Goal: Task Accomplishment & Management: Use online tool/utility

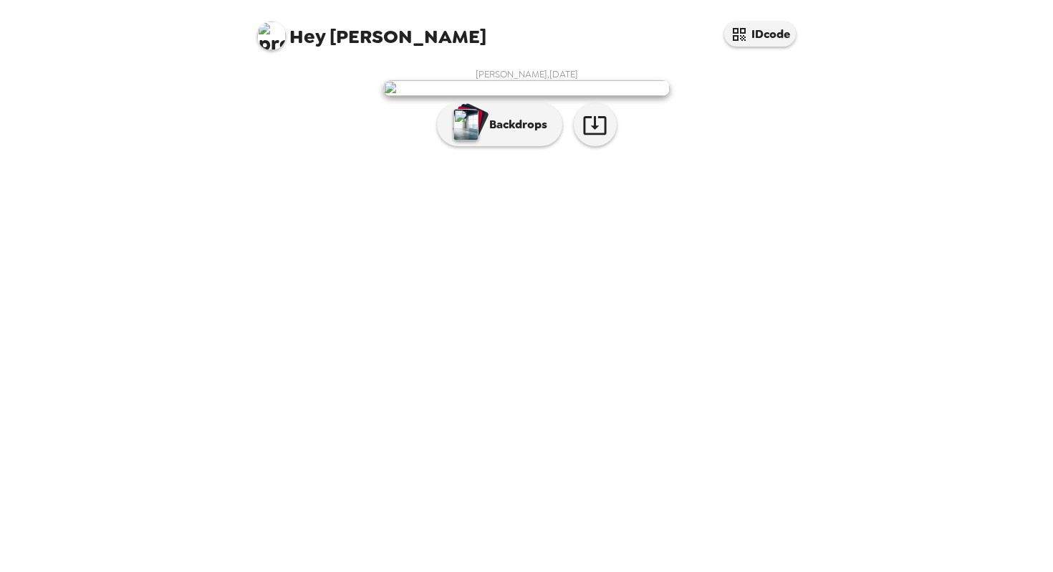
click at [558, 96] on img at bounding box center [526, 88] width 287 height 16
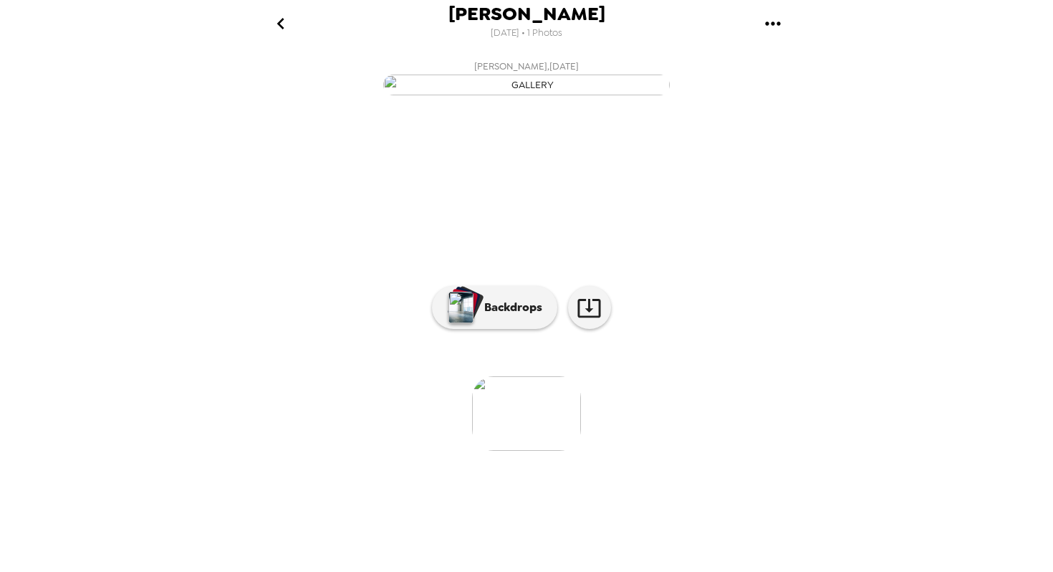
click at [463, 95] on img "button" at bounding box center [526, 84] width 287 height 21
click at [481, 329] on button "Backdrops" at bounding box center [494, 307] width 125 height 43
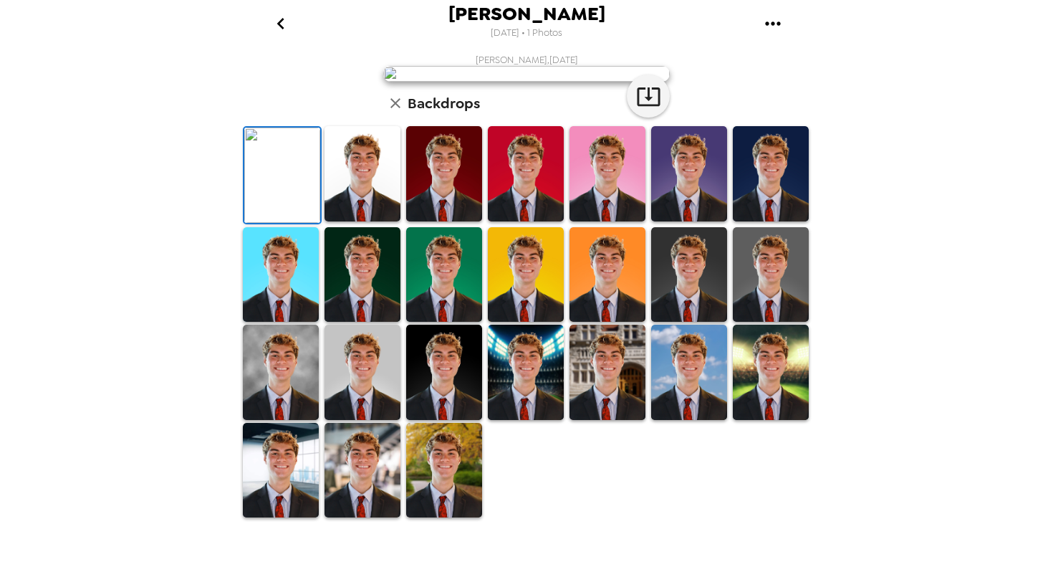
scroll to position [297, 0]
click at [388, 502] on img at bounding box center [362, 470] width 76 height 95
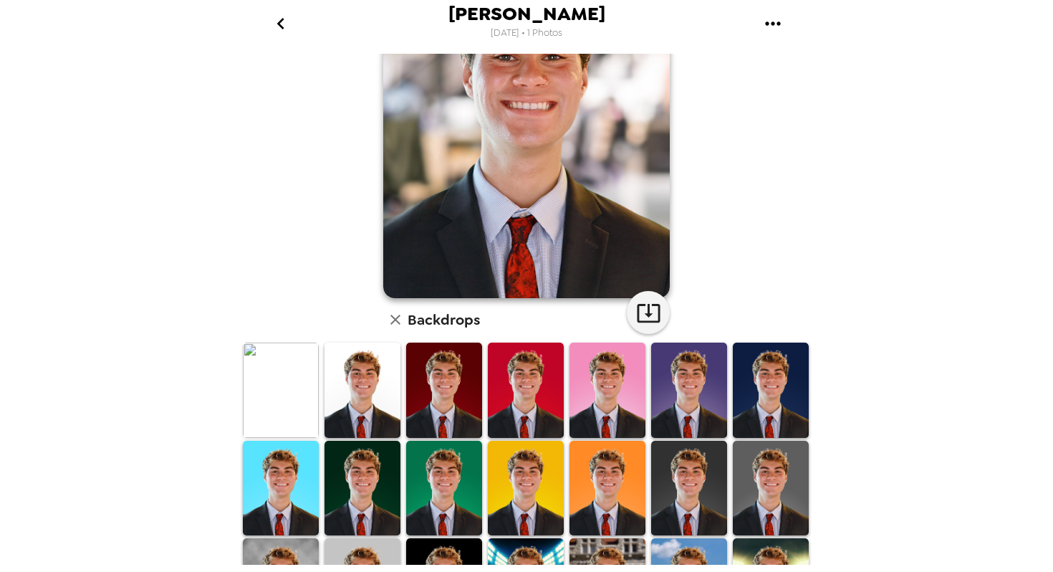
scroll to position [0, 0]
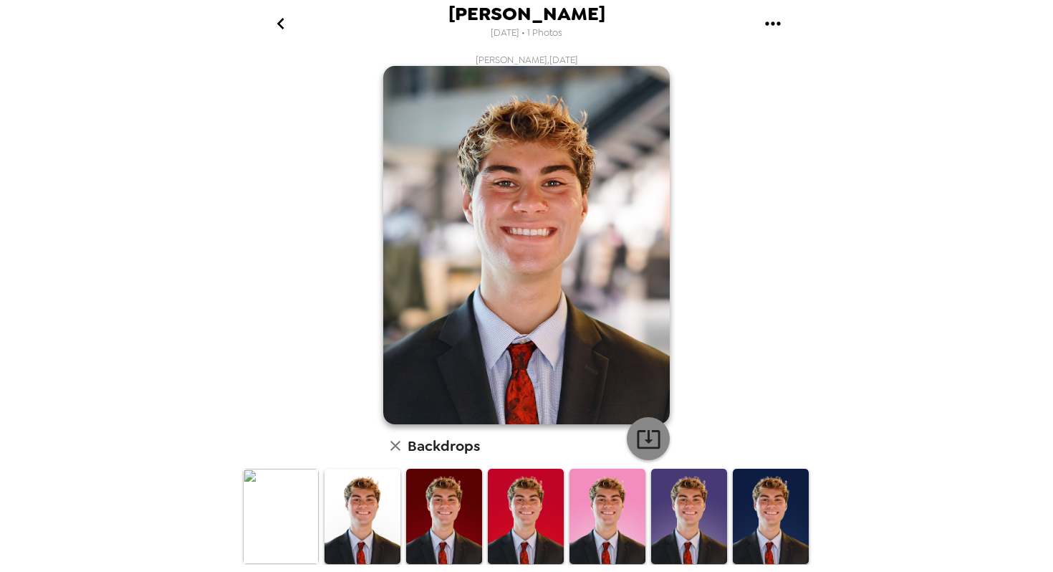
click at [645, 430] on icon "button" at bounding box center [648, 438] width 25 height 25
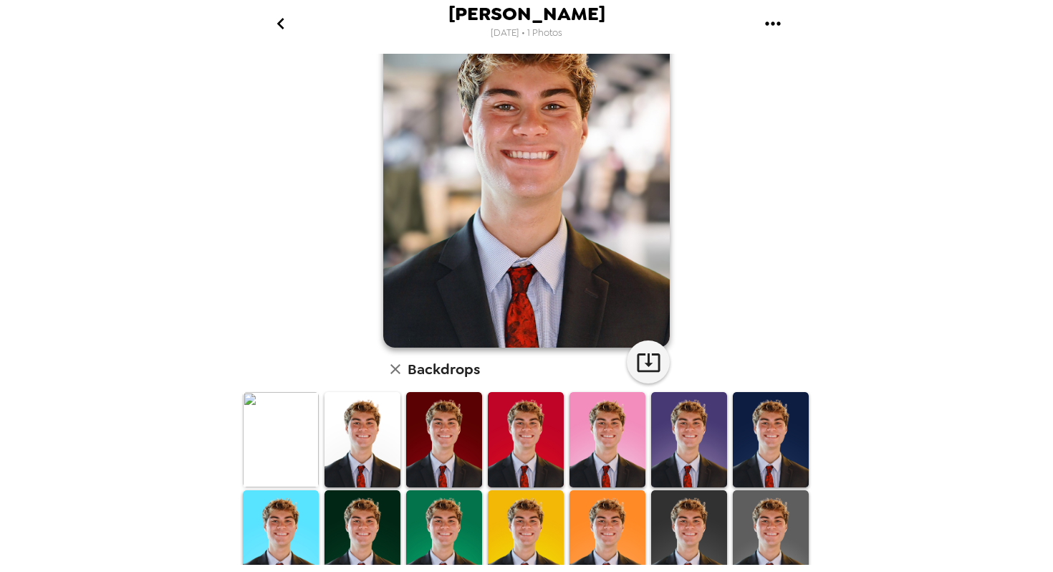
scroll to position [77, 0]
click at [667, 428] on img at bounding box center [689, 438] width 76 height 95
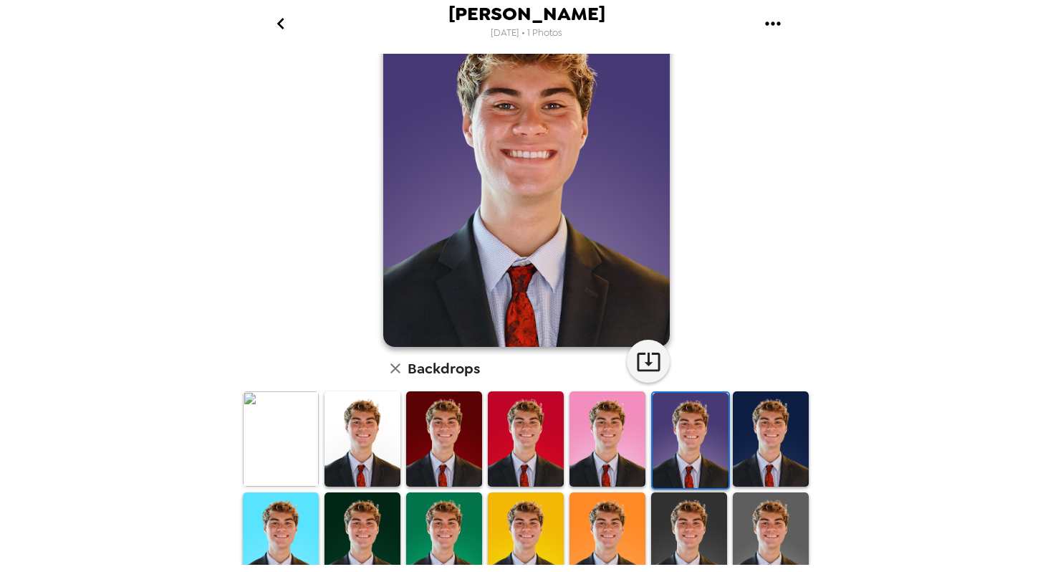
click at [597, 456] on img at bounding box center [607, 438] width 76 height 95
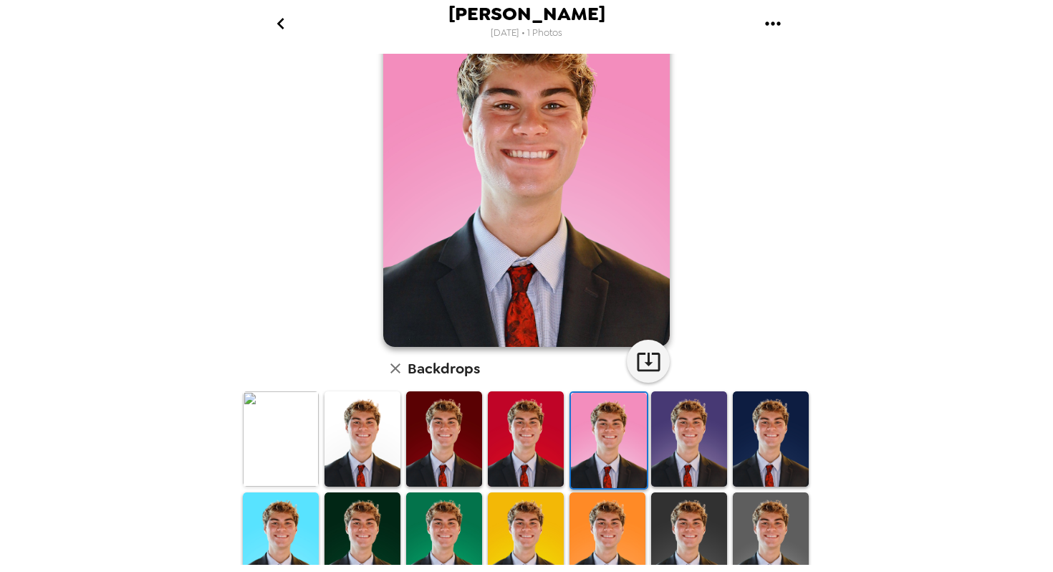
click at [591, 534] on img at bounding box center [607, 539] width 76 height 95
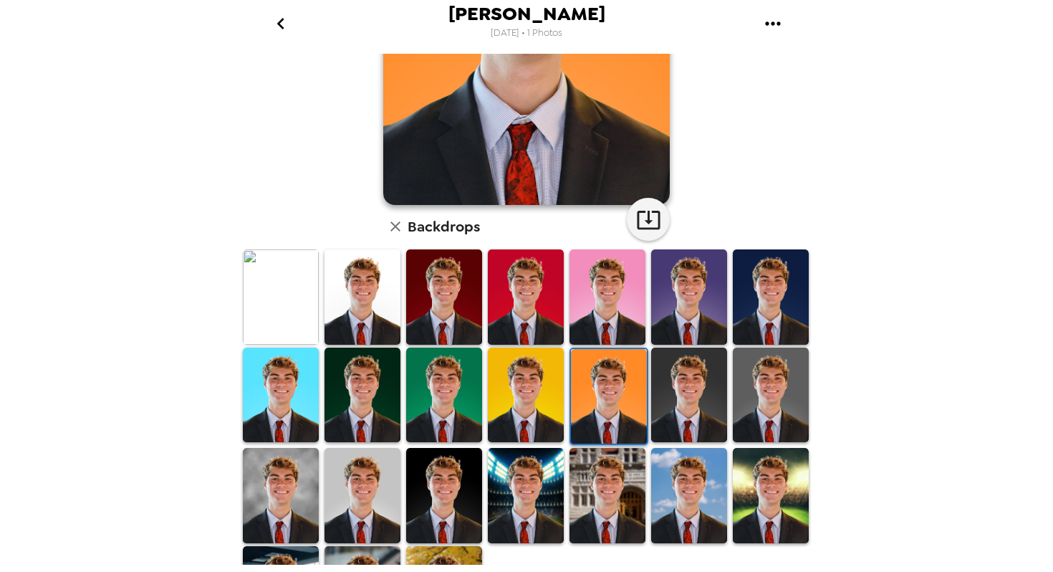
scroll to position [220, 0]
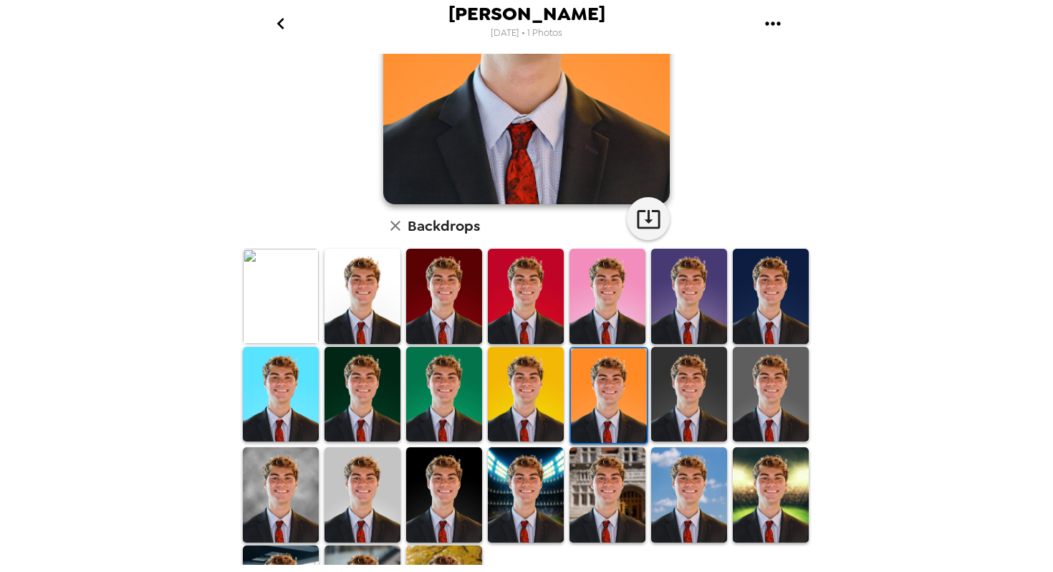
click at [743, 475] on img at bounding box center [771, 494] width 76 height 95
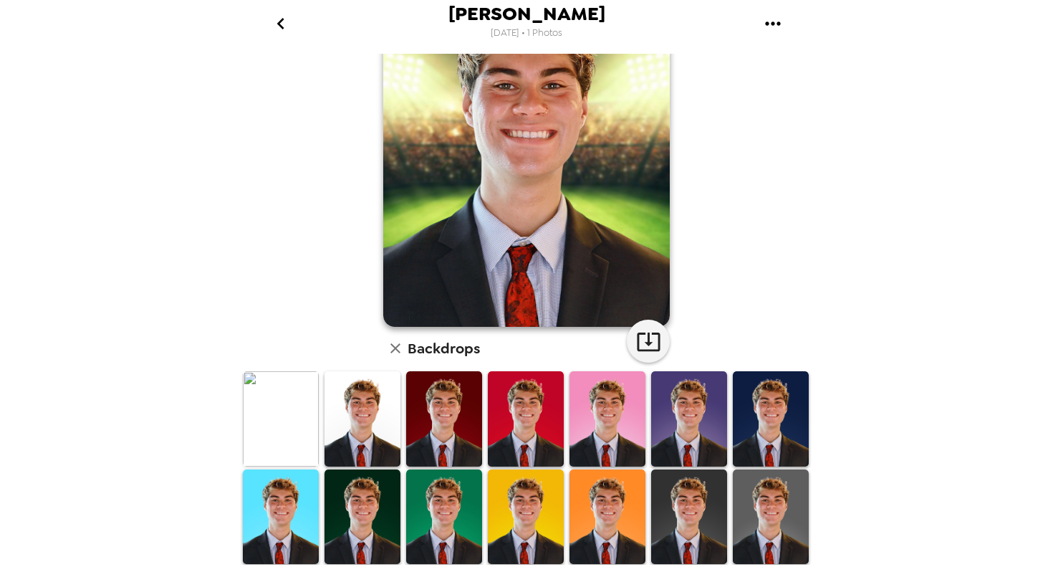
scroll to position [103, 0]
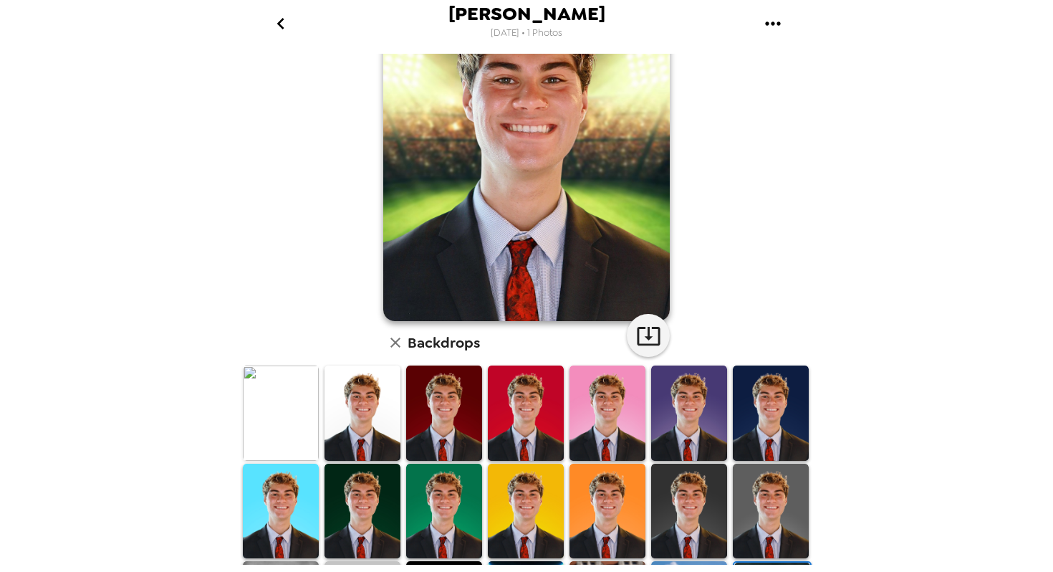
click at [266, 392] on img at bounding box center [281, 412] width 76 height 95
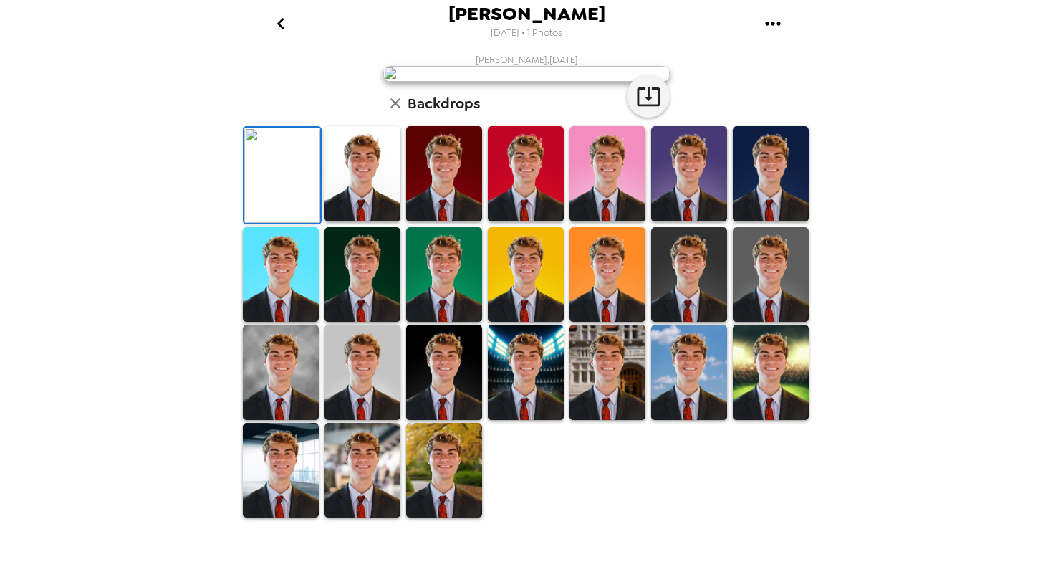
scroll to position [0, 0]
click at [655, 117] on button "button" at bounding box center [648, 95] width 43 height 43
click at [452, 494] on img at bounding box center [444, 470] width 76 height 95
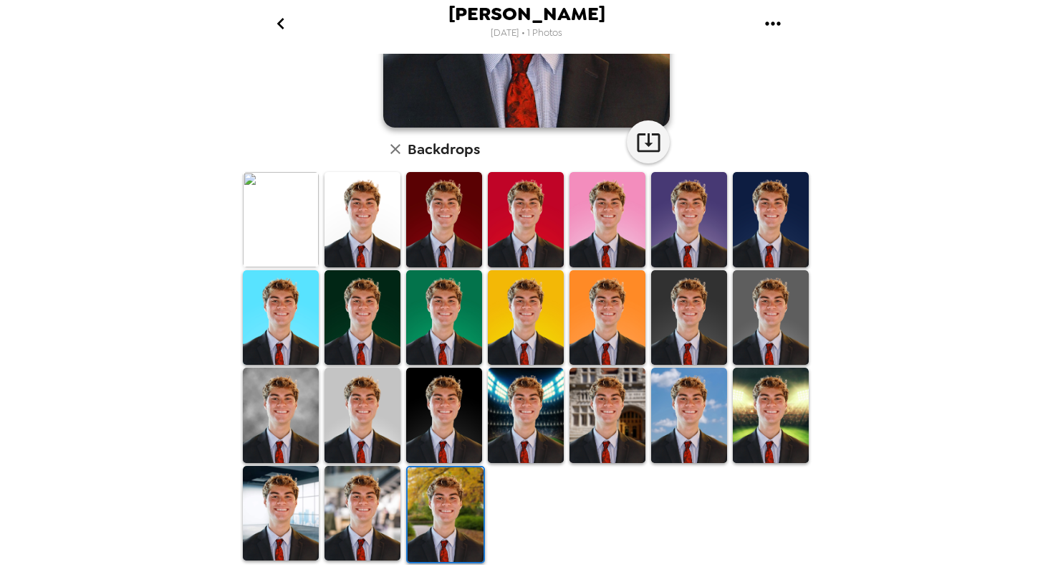
click at [787, 443] on img at bounding box center [771, 414] width 76 height 95
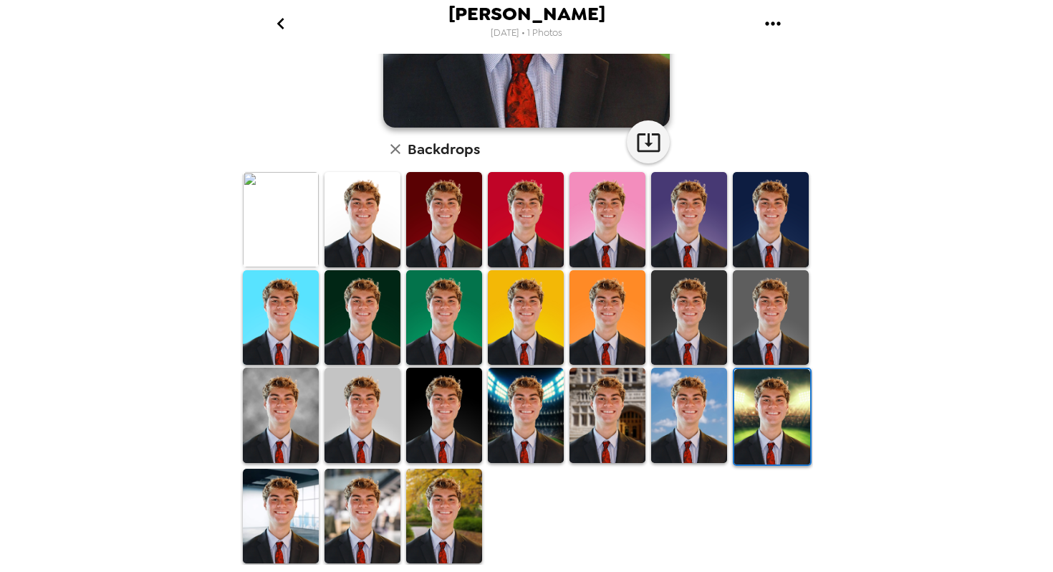
click at [435, 517] on img at bounding box center [444, 515] width 76 height 95
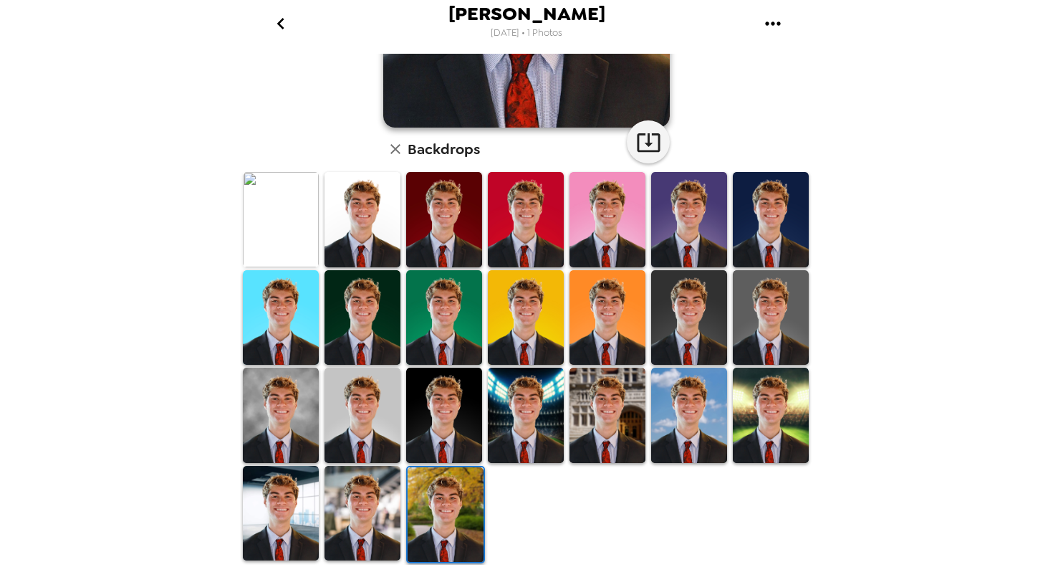
scroll to position [0, 0]
click at [616, 401] on img at bounding box center [607, 414] width 76 height 95
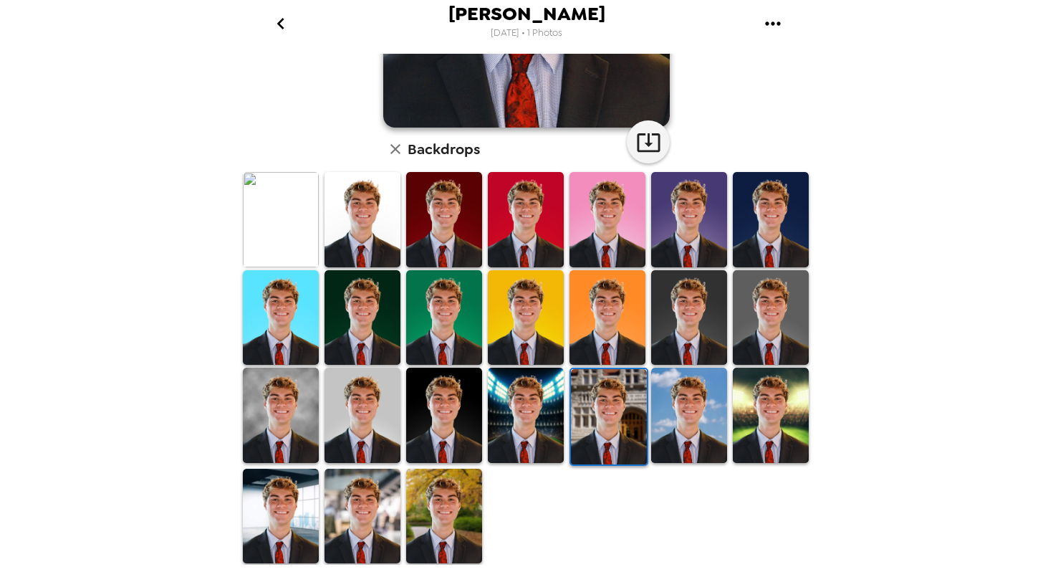
click at [784, 395] on img at bounding box center [771, 414] width 76 height 95
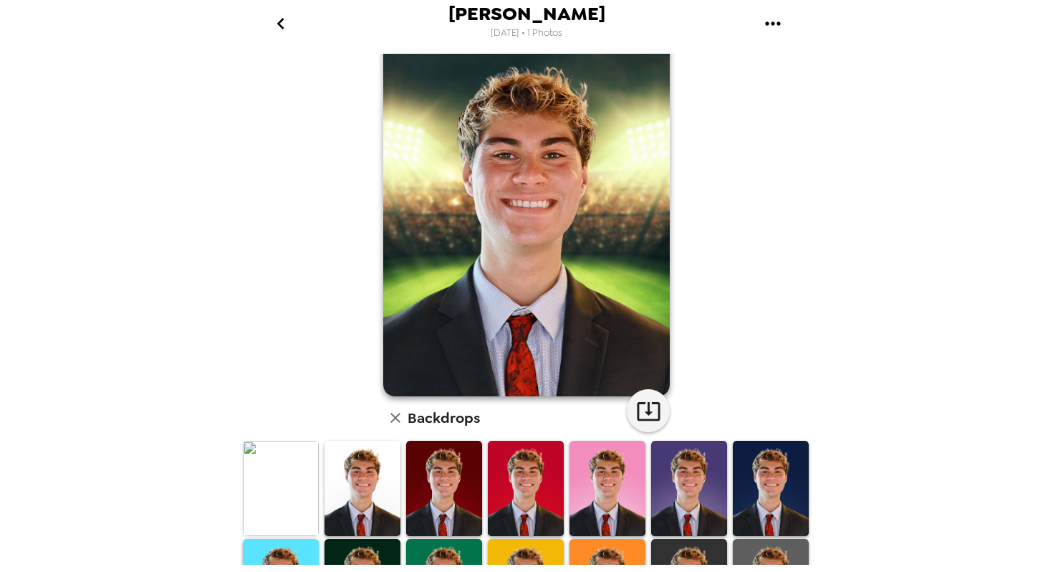
scroll to position [297, 0]
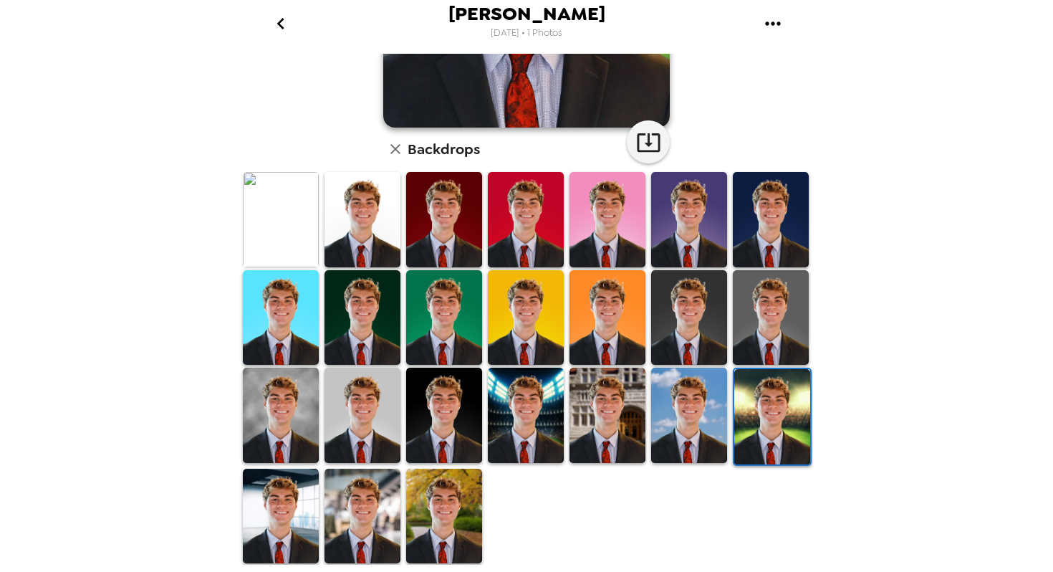
click at [521, 415] on img at bounding box center [526, 414] width 76 height 95
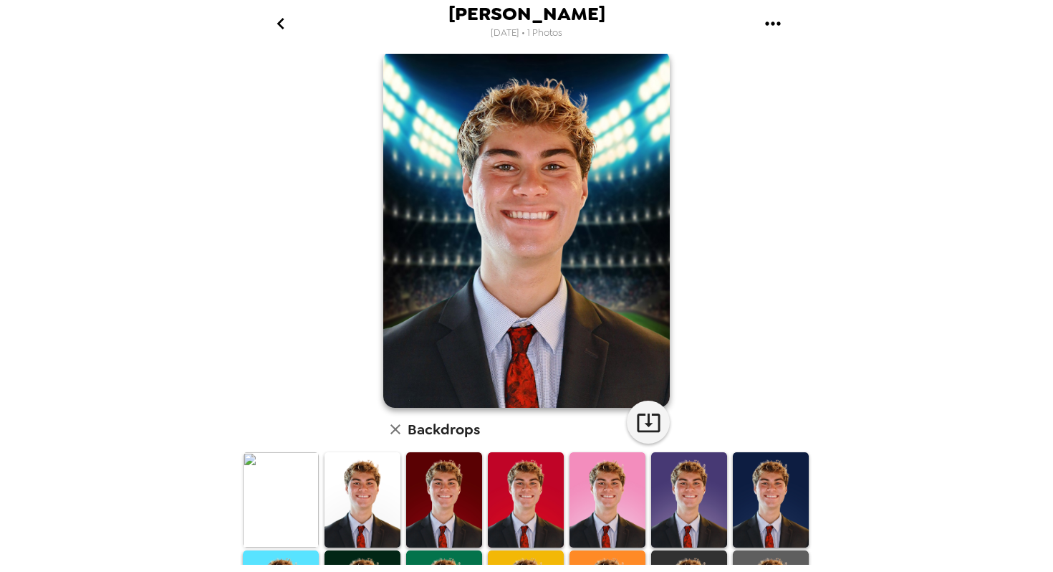
scroll to position [17, 0]
